Goal: Transaction & Acquisition: Obtain resource

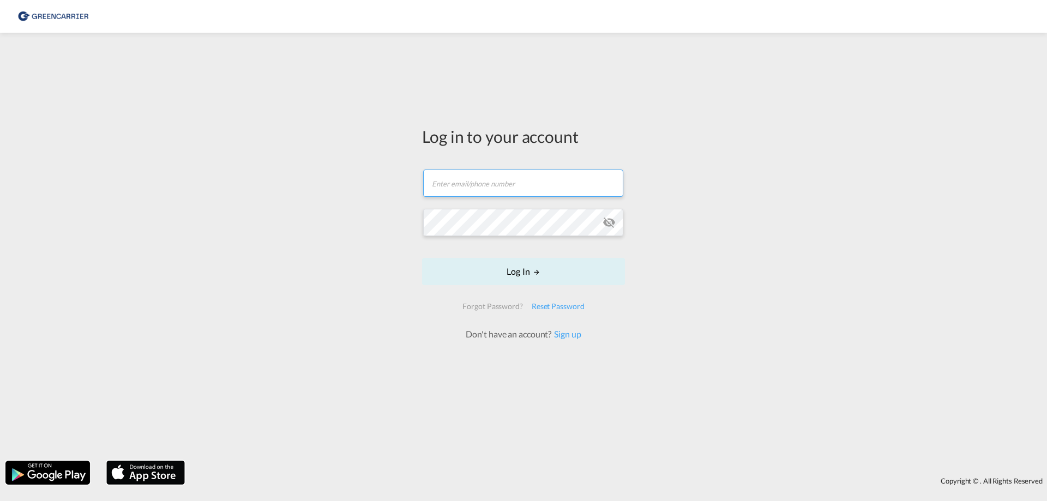
click at [483, 189] on input "text" at bounding box center [523, 183] width 200 height 27
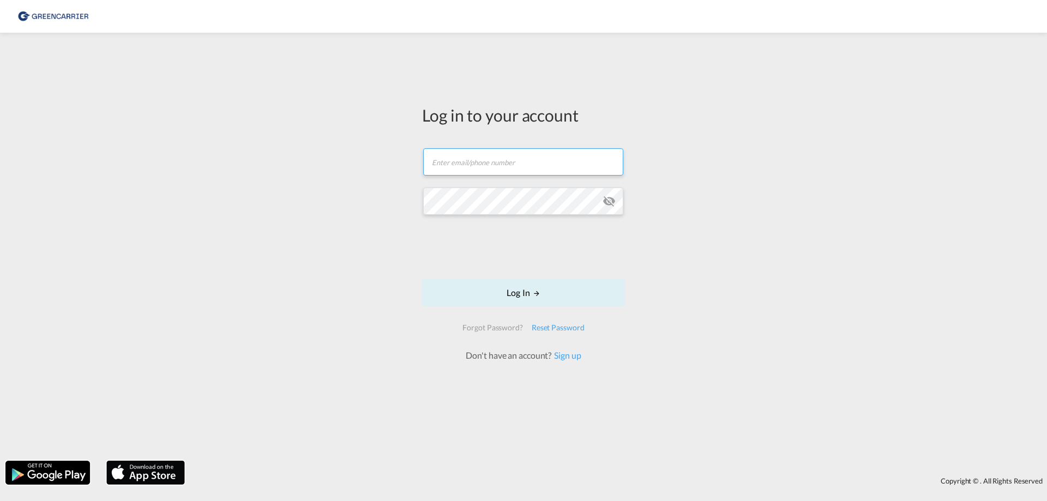
type input "dtm-ocean@nosta.de"
click at [365, 240] on div "Log in to your account dtm-ocean@nosta.de Password field is required Log In For…" at bounding box center [523, 246] width 1047 height 417
click at [531, 289] on button "Log In" at bounding box center [523, 292] width 203 height 27
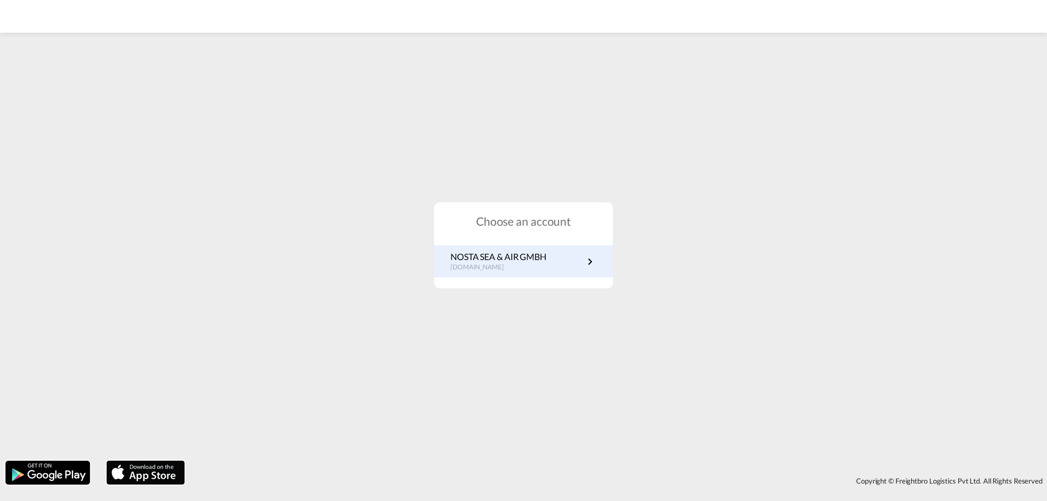
click at [529, 263] on p "NOSTA SEA & AIR GMBH" at bounding box center [498, 257] width 96 height 12
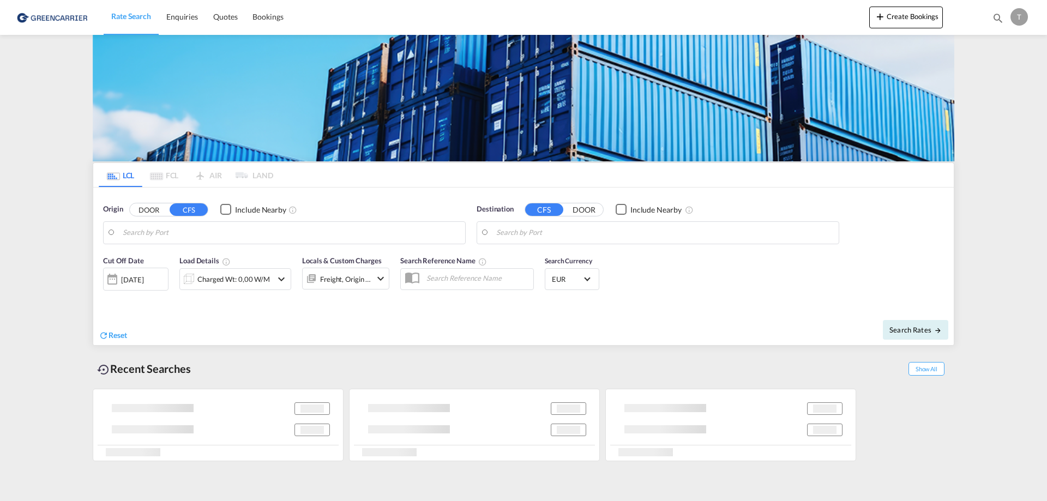
type input "DE-58239, Schwerte, [GEOGRAPHIC_DATA]"
type input "[GEOGRAPHIC_DATA], [GEOGRAPHIC_DATA], CAMTR"
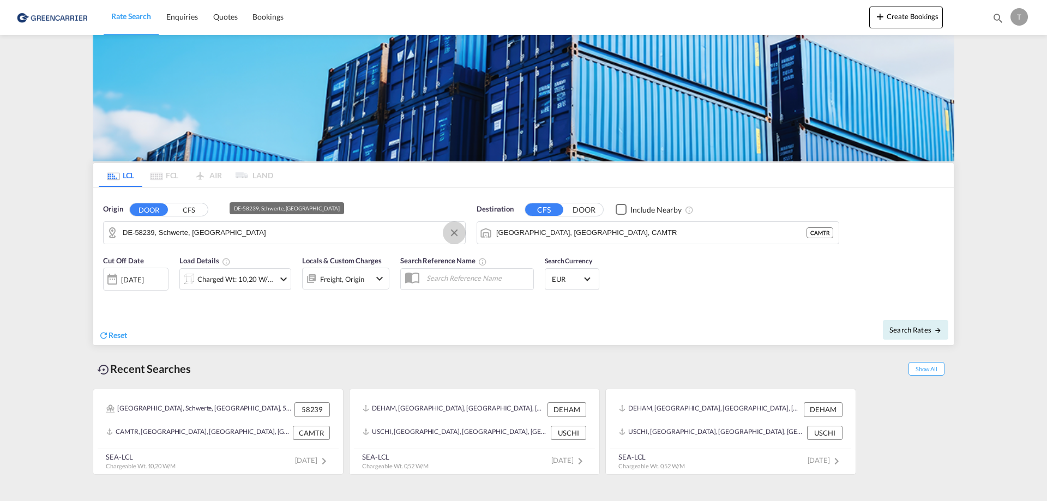
click at [457, 233] on button "Clear Input" at bounding box center [454, 233] width 16 height 16
click at [207, 231] on body "Rate Search Enquiries Quotes Bookings Rate Search Enquiries" at bounding box center [523, 250] width 1047 height 501
click at [194, 210] on button "CFS" at bounding box center [189, 209] width 38 height 13
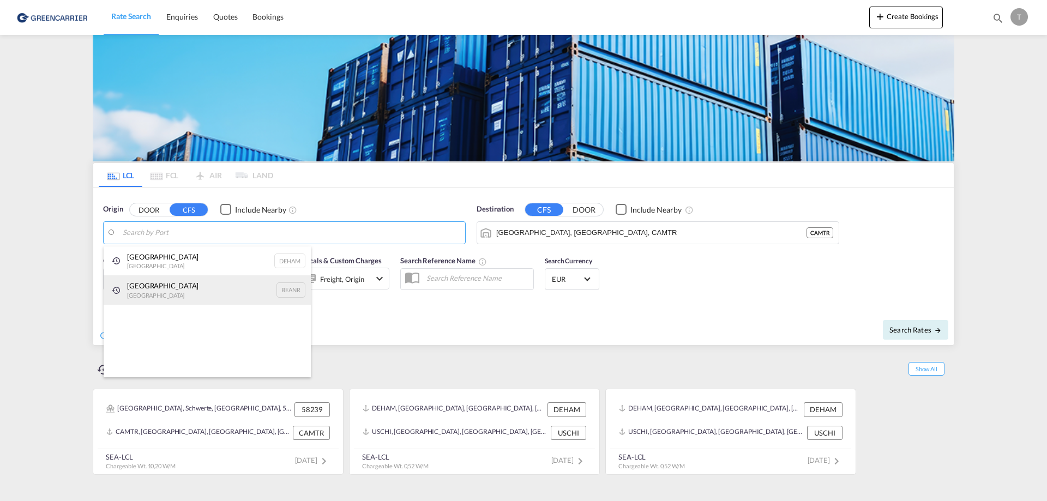
click at [155, 297] on div "Antwerp [GEOGRAPHIC_DATA] BEANR" at bounding box center [207, 289] width 207 height 29
type input "[GEOGRAPHIC_DATA], BEANR"
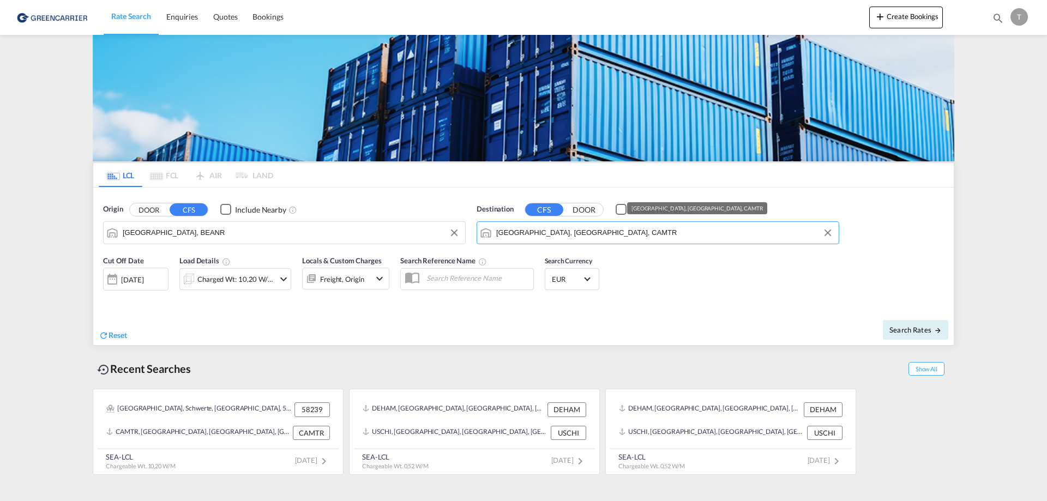
drag, startPoint x: 613, startPoint y: 235, endPoint x: 402, endPoint y: 236, distance: 211.0
click at [402, 236] on div "Origin DOOR CFS Include Nearby [GEOGRAPHIC_DATA], BEANR Destination CFS DOOR In…" at bounding box center [523, 219] width 860 height 62
drag, startPoint x: 583, startPoint y: 234, endPoint x: 398, endPoint y: 225, distance: 185.0
click at [398, 225] on div "Origin DOOR CFS Include Nearby [GEOGRAPHIC_DATA], BEANR BEANR Destination CFS D…" at bounding box center [523, 219] width 860 height 62
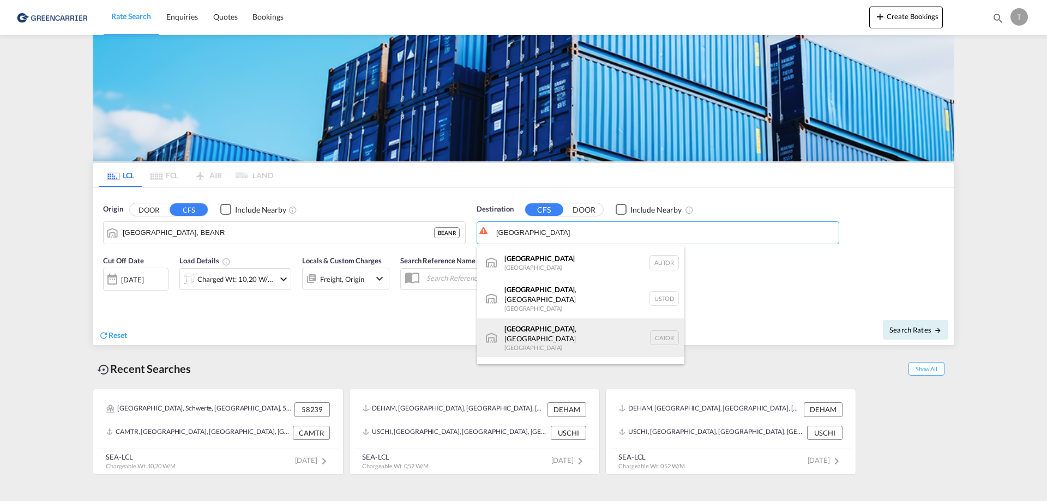
click at [554, 321] on div "[GEOGRAPHIC_DATA] , ON [GEOGRAPHIC_DATA] CATOR" at bounding box center [580, 337] width 207 height 39
type input "[GEOGRAPHIC_DATA], [GEOGRAPHIC_DATA], CATOR"
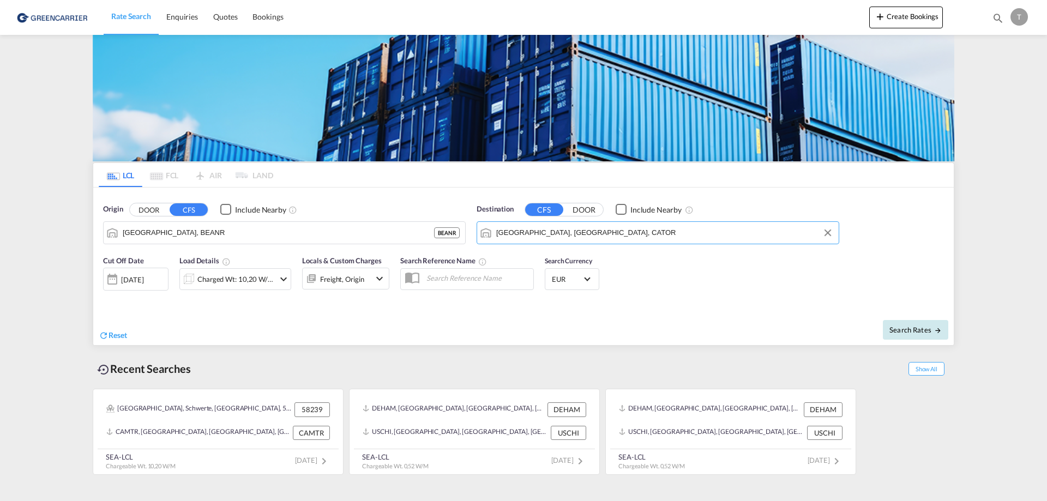
click at [916, 324] on button "Search Rates" at bounding box center [915, 330] width 65 height 20
type input "BEANR to CATOR / [DATE]"
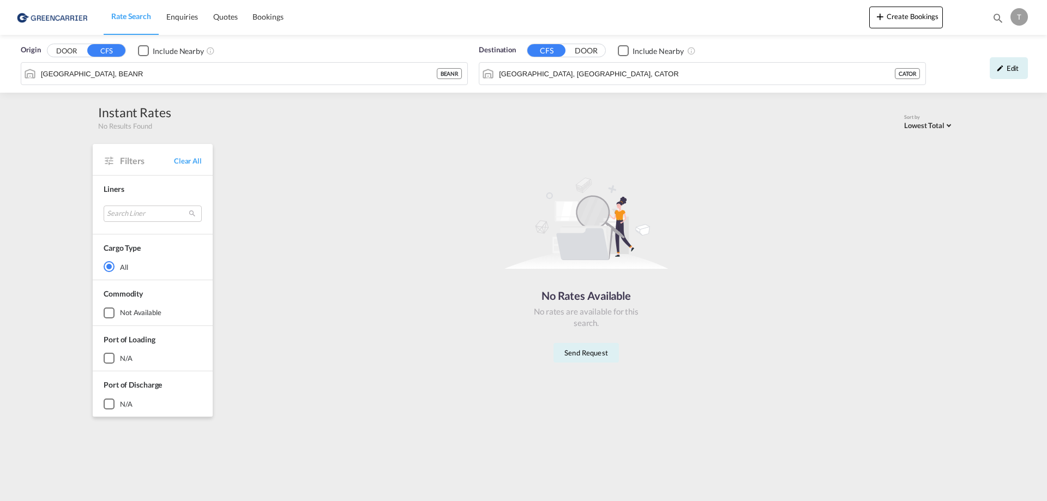
click at [865, 69] on input "[GEOGRAPHIC_DATA], [GEOGRAPHIC_DATA], CATOR" at bounding box center [697, 73] width 396 height 16
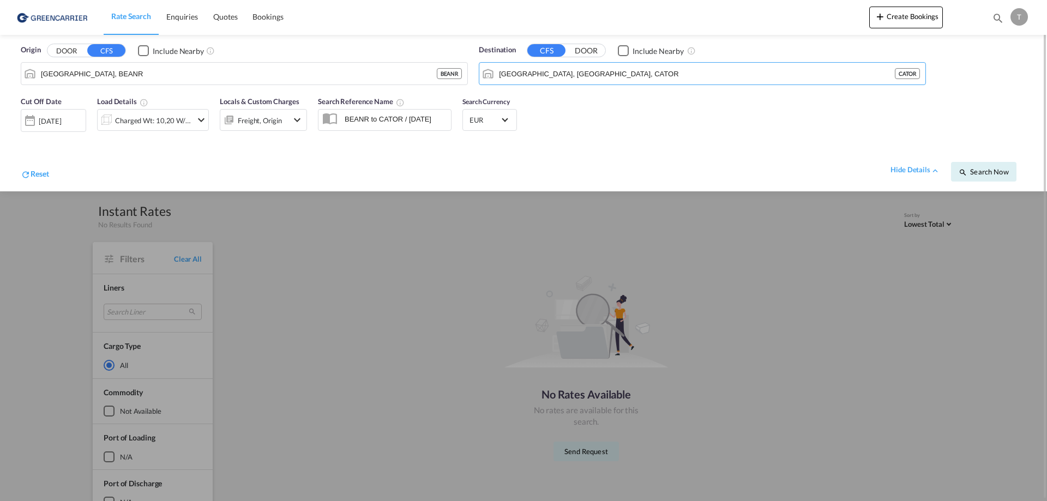
click at [362, 120] on input "BEANR to CATOR / [DATE]" at bounding box center [395, 119] width 112 height 16
click at [294, 117] on md-icon "icon-chevron-down" at bounding box center [297, 119] width 13 height 13
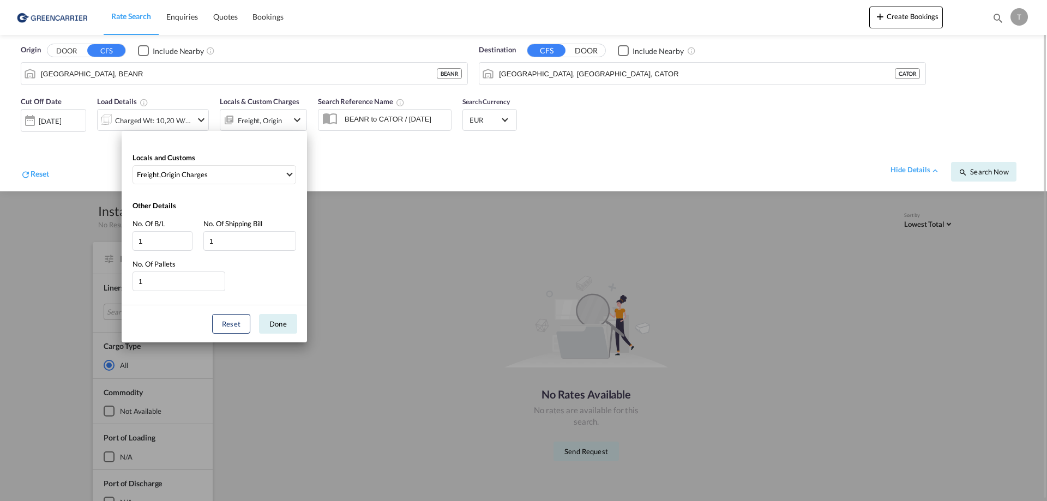
click at [294, 117] on div "Locals and Customs Freight , Origin Charges Clear All Select All Freight Origin…" at bounding box center [523, 250] width 1047 height 501
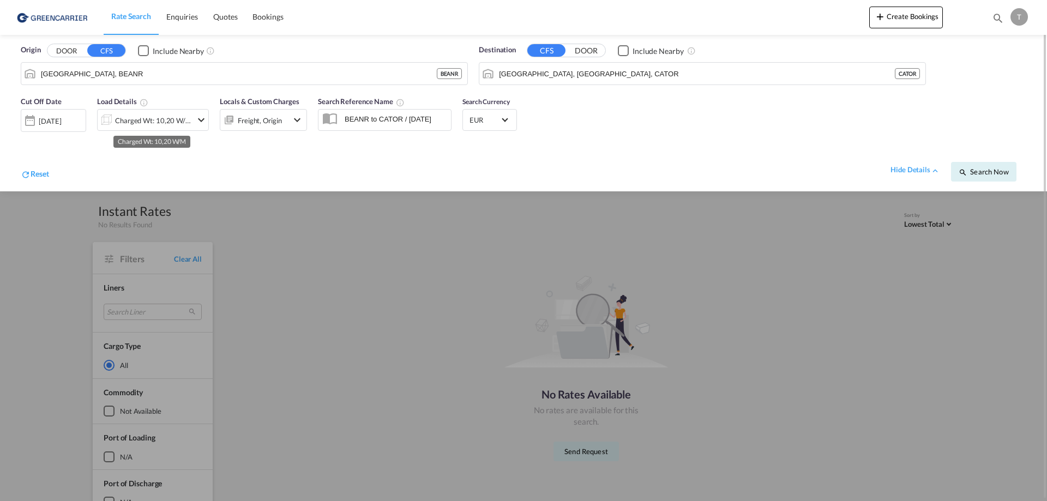
click at [187, 116] on div "Charged Wt: 10,20 W/M" at bounding box center [153, 120] width 77 height 15
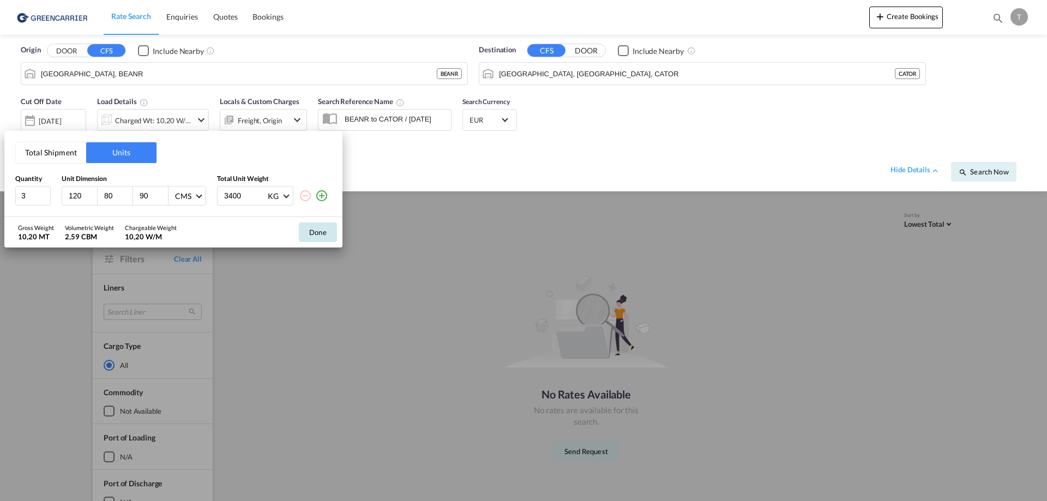
click at [318, 234] on button "Done" at bounding box center [318, 232] width 38 height 20
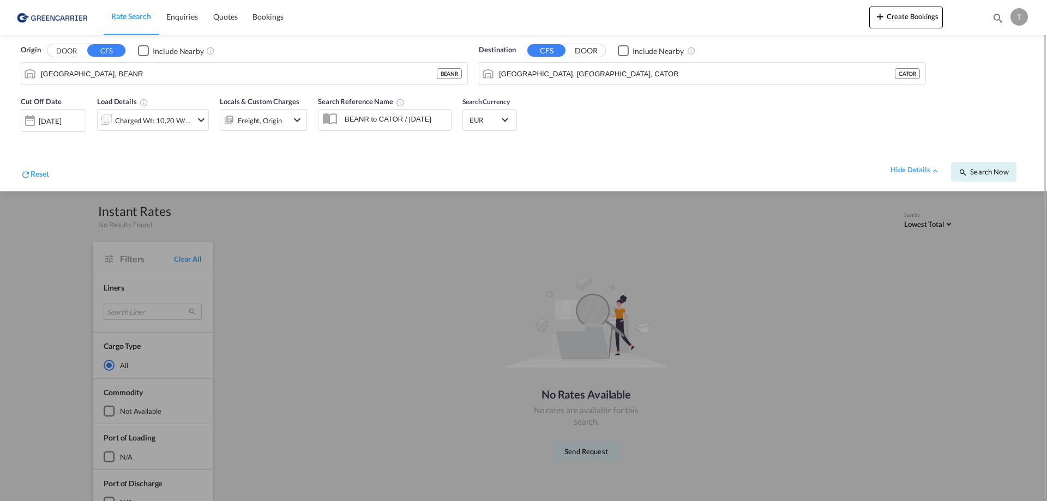
click at [498, 111] on div "EUR د.إ AED [GEOGRAPHIC_DATA] Dirham Af AFN Afghan afghani Lek ALL [GEOGRAPHIC_…" at bounding box center [489, 120] width 55 height 22
